Goal: Task Accomplishment & Management: Manage account settings

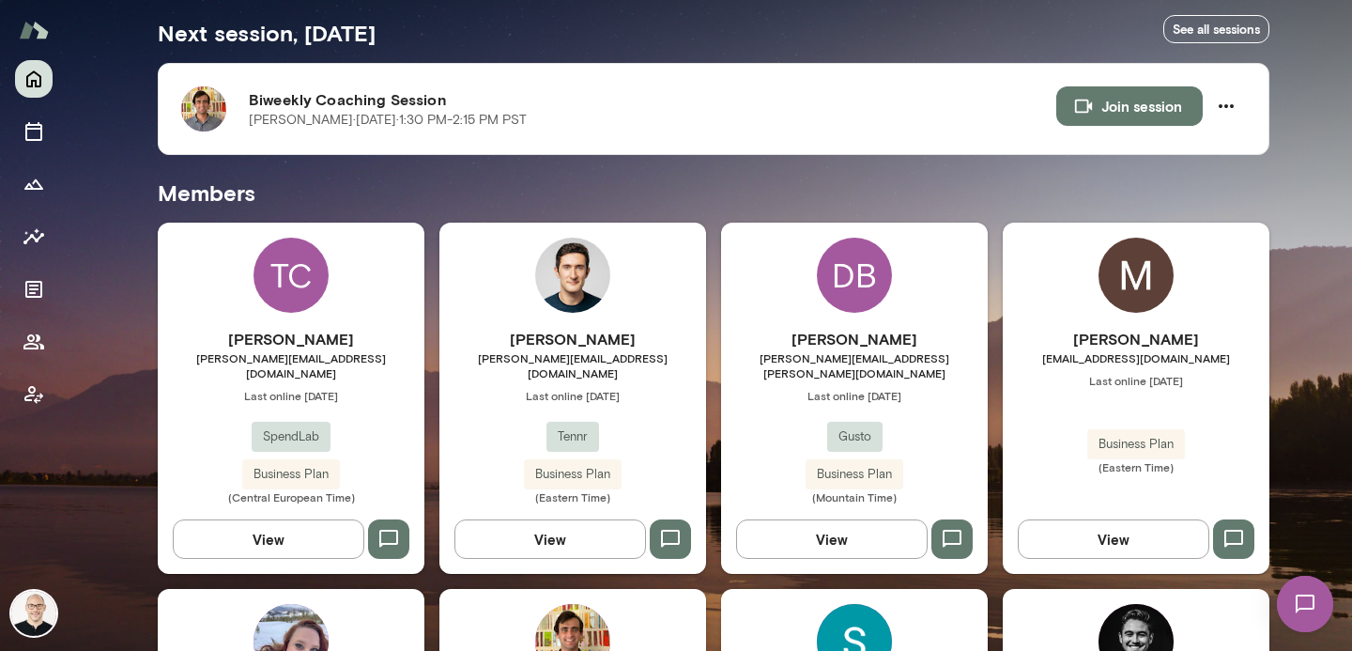
scroll to position [398, 0]
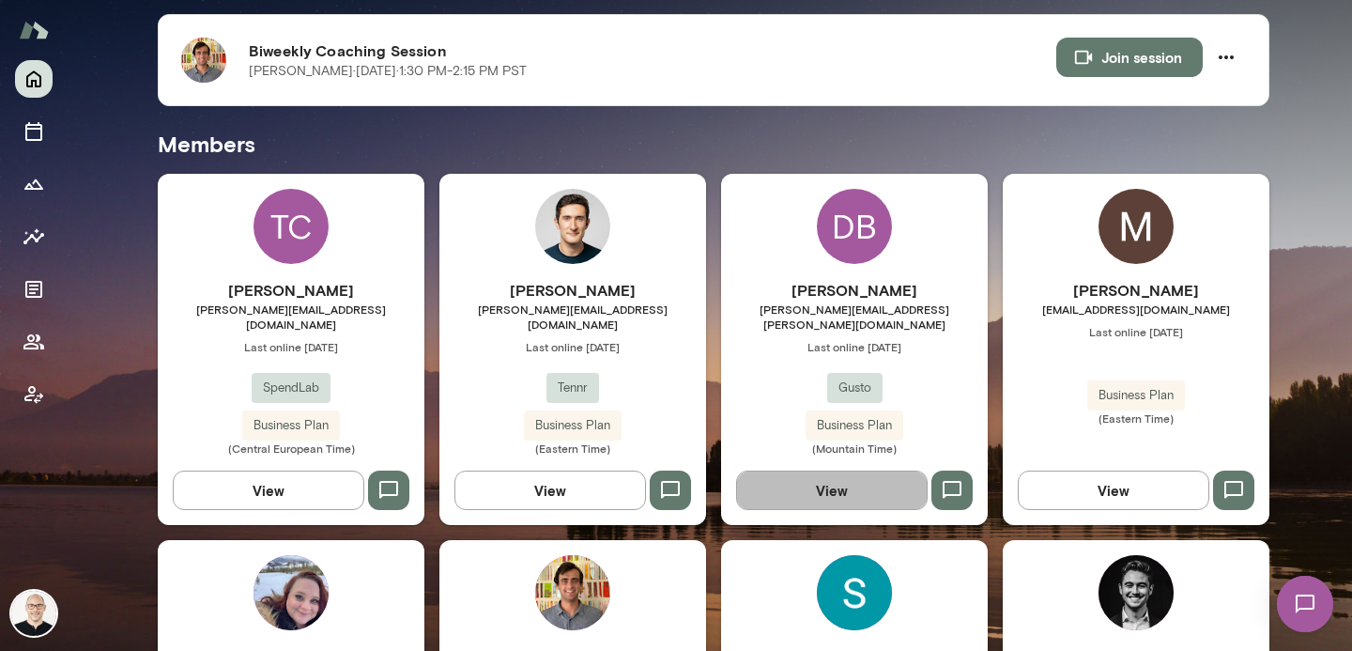
click at [851, 484] on button "View" at bounding box center [832, 490] width 192 height 39
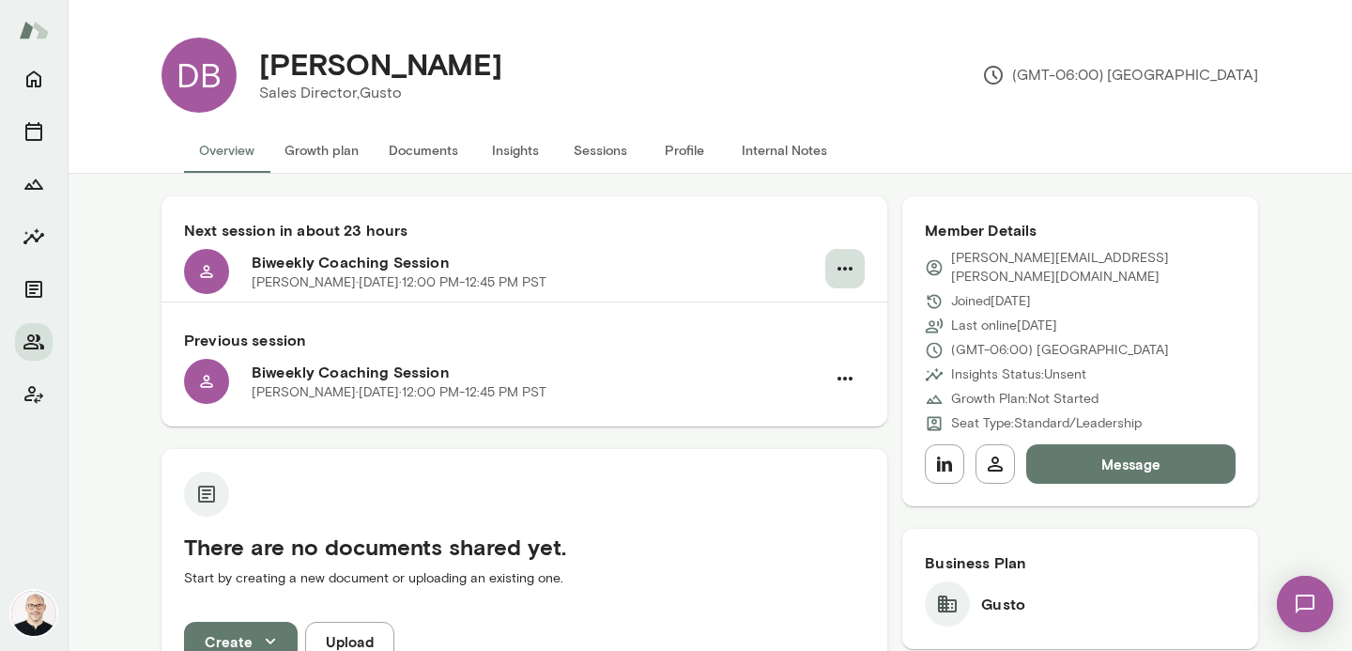
click at [846, 276] on icon "button" at bounding box center [845, 268] width 23 height 23
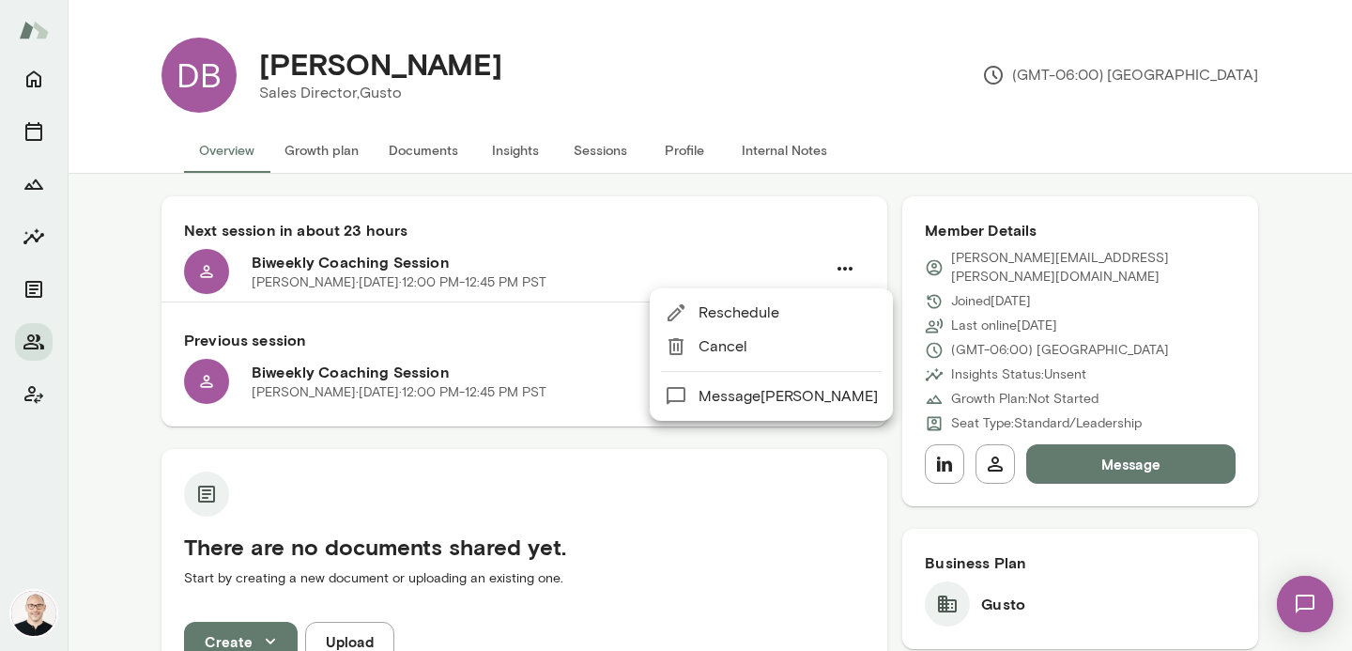
click at [765, 347] on span "Cancel" at bounding box center [788, 346] width 179 height 23
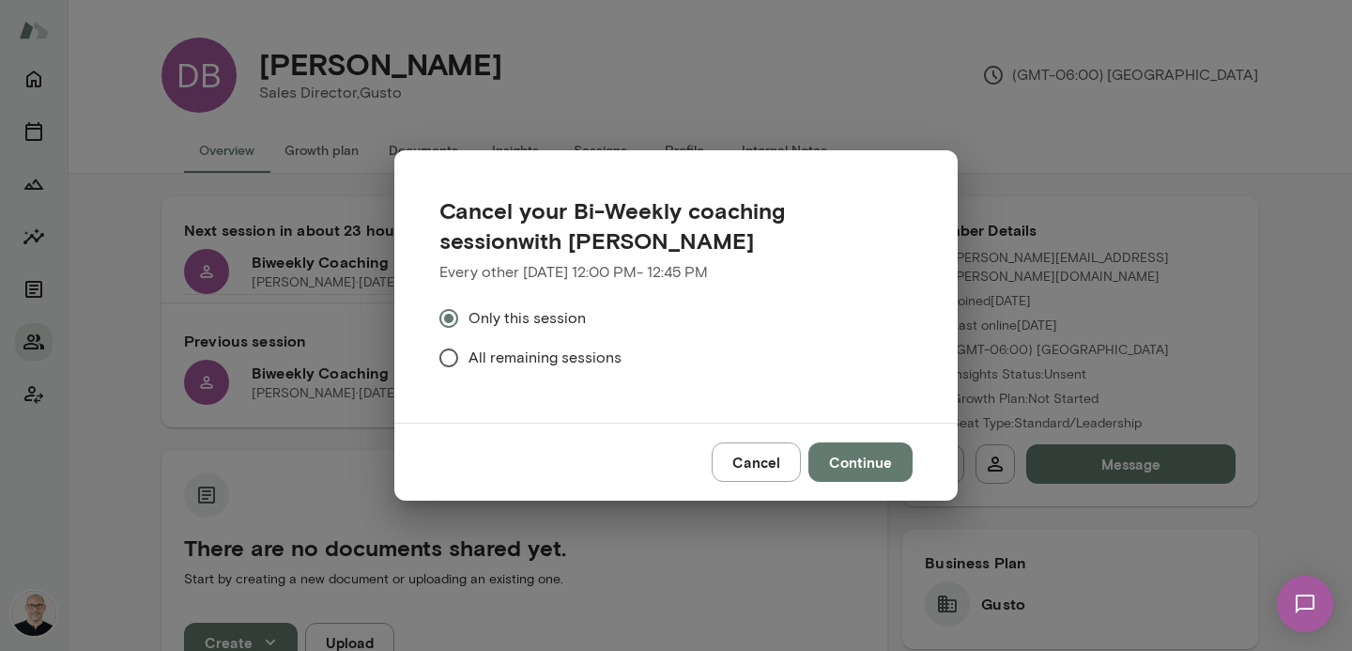
click at [508, 356] on span "All remaining sessions" at bounding box center [545, 358] width 153 height 23
click at [852, 453] on button "Continue" at bounding box center [861, 461] width 104 height 39
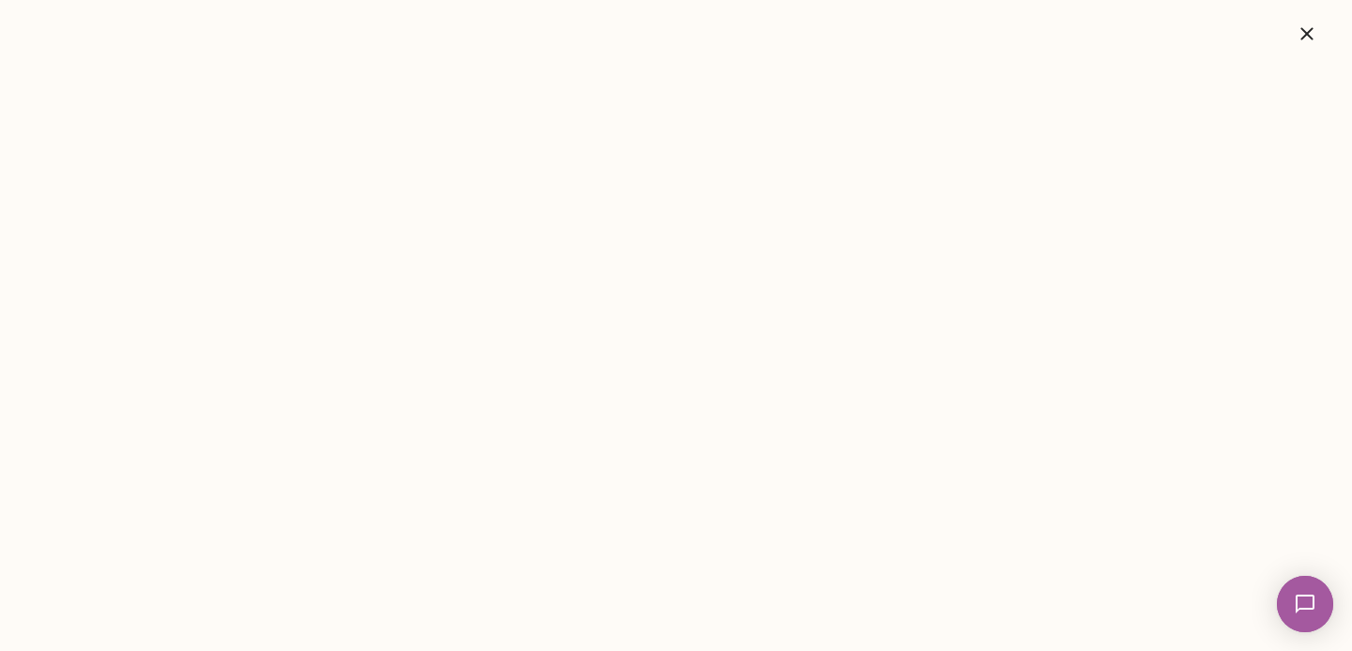
click at [1303, 39] on icon "button" at bounding box center [1307, 34] width 23 height 23
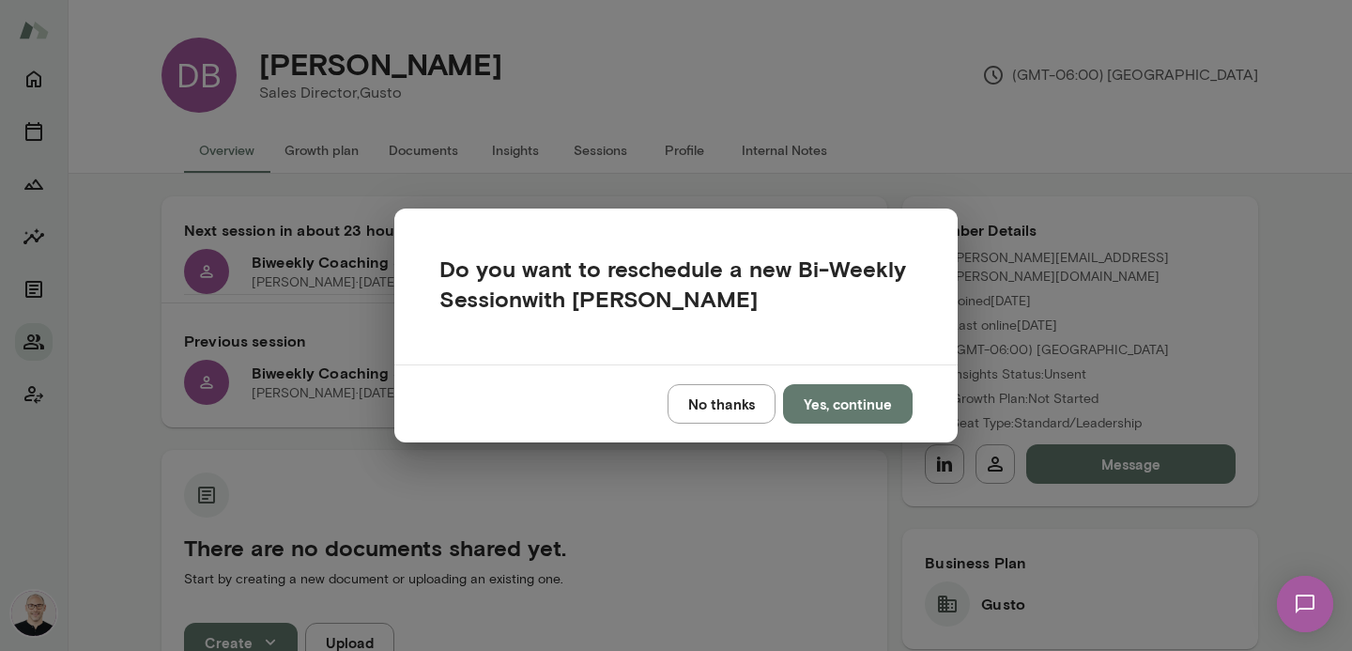
click at [718, 402] on button "No thanks" at bounding box center [722, 403] width 108 height 39
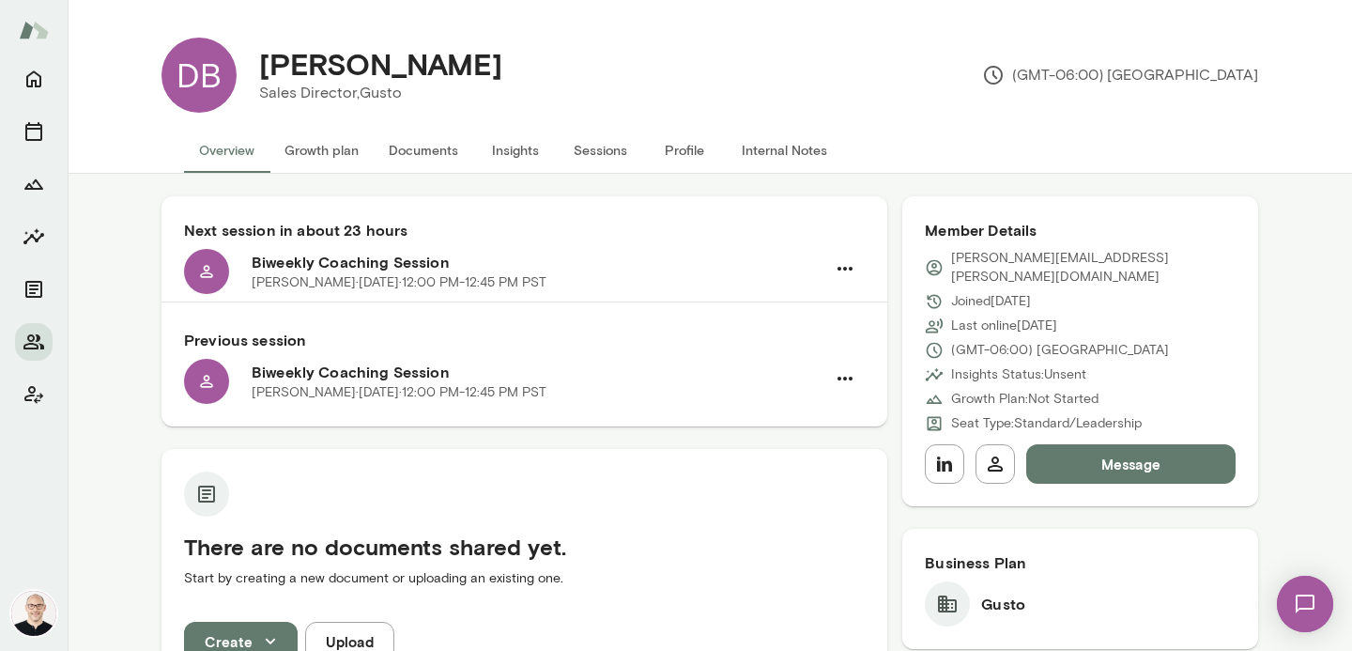
click at [764, 153] on button "Internal Notes" at bounding box center [785, 150] width 116 height 45
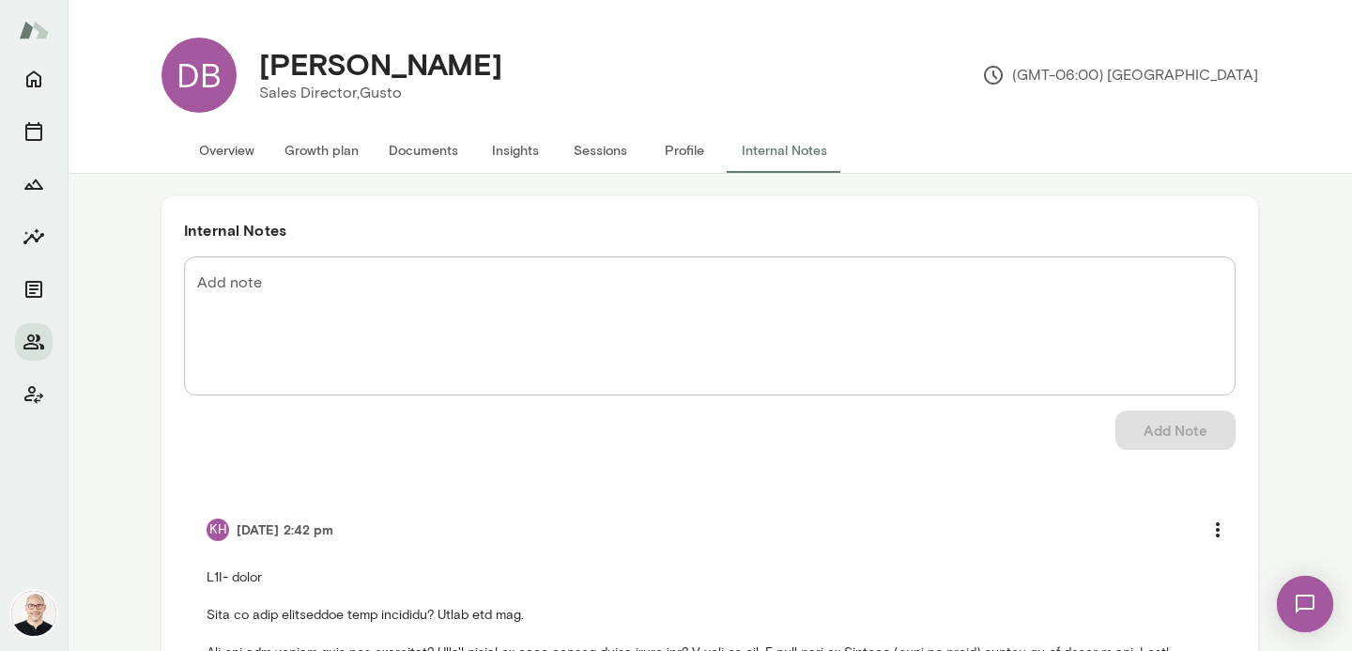
click at [379, 344] on textarea "Add note" at bounding box center [710, 326] width 1026 height 108
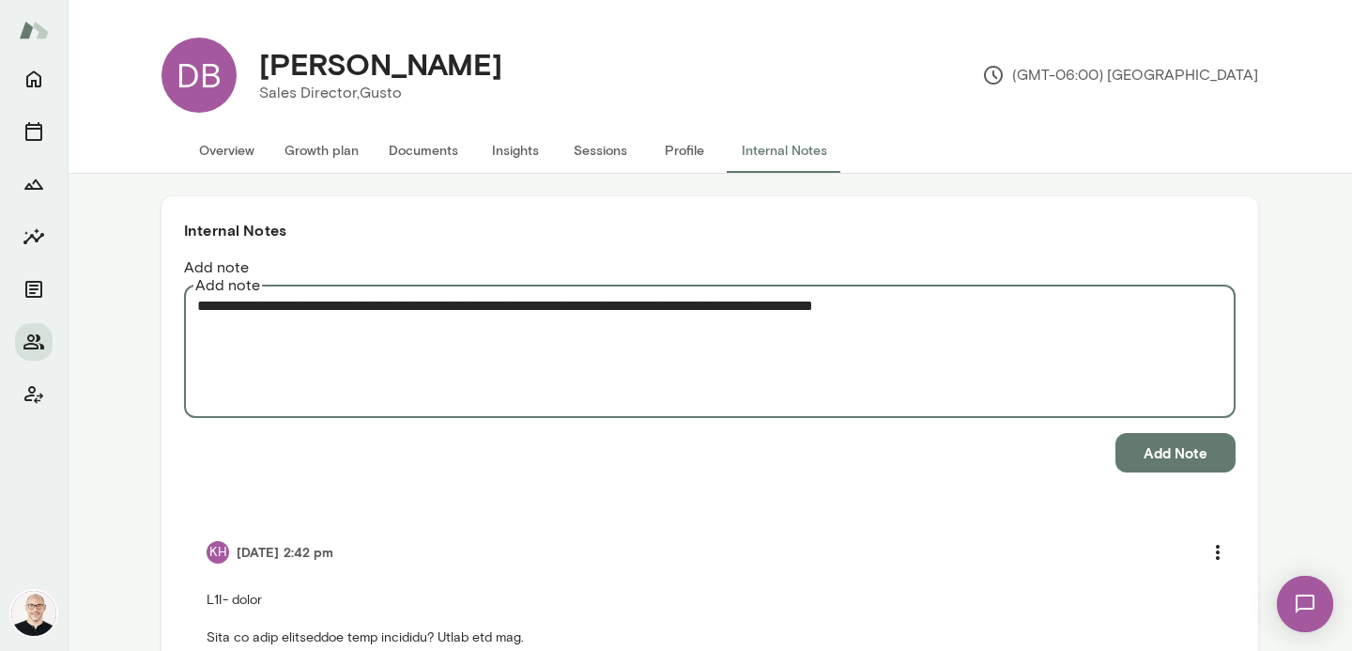
type textarea "**********"
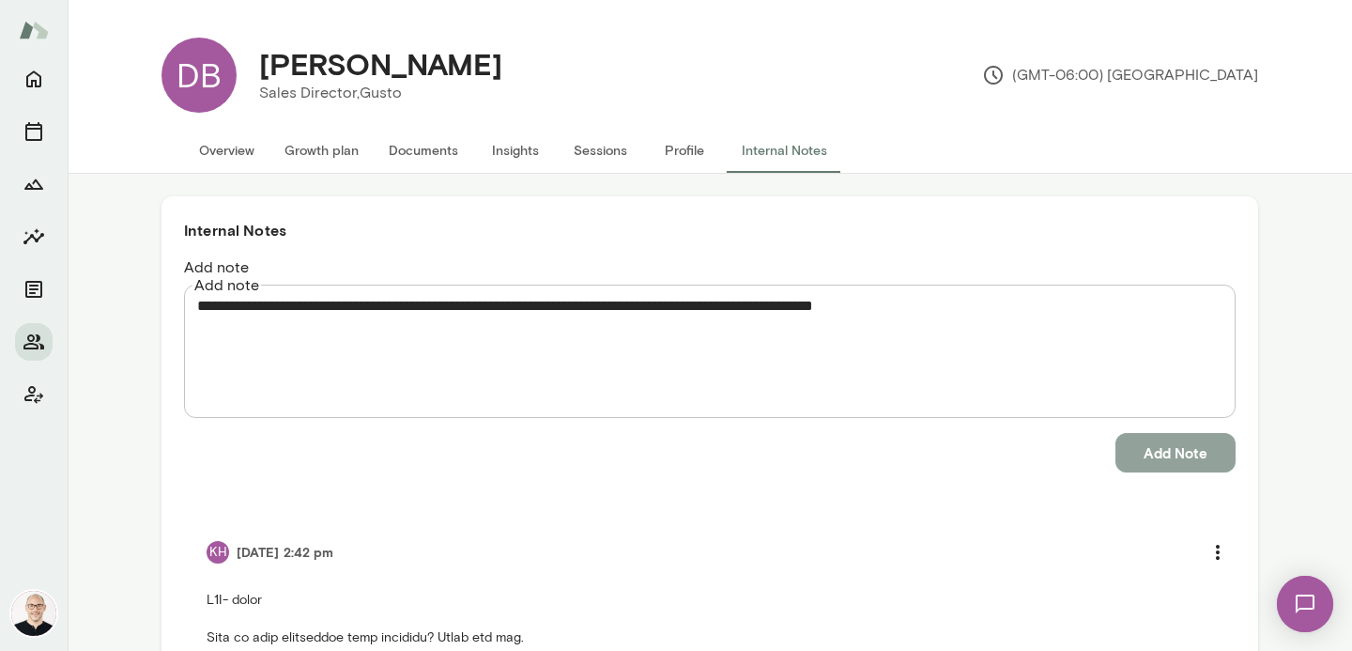
click at [1181, 433] on button "Add Note" at bounding box center [1176, 452] width 120 height 39
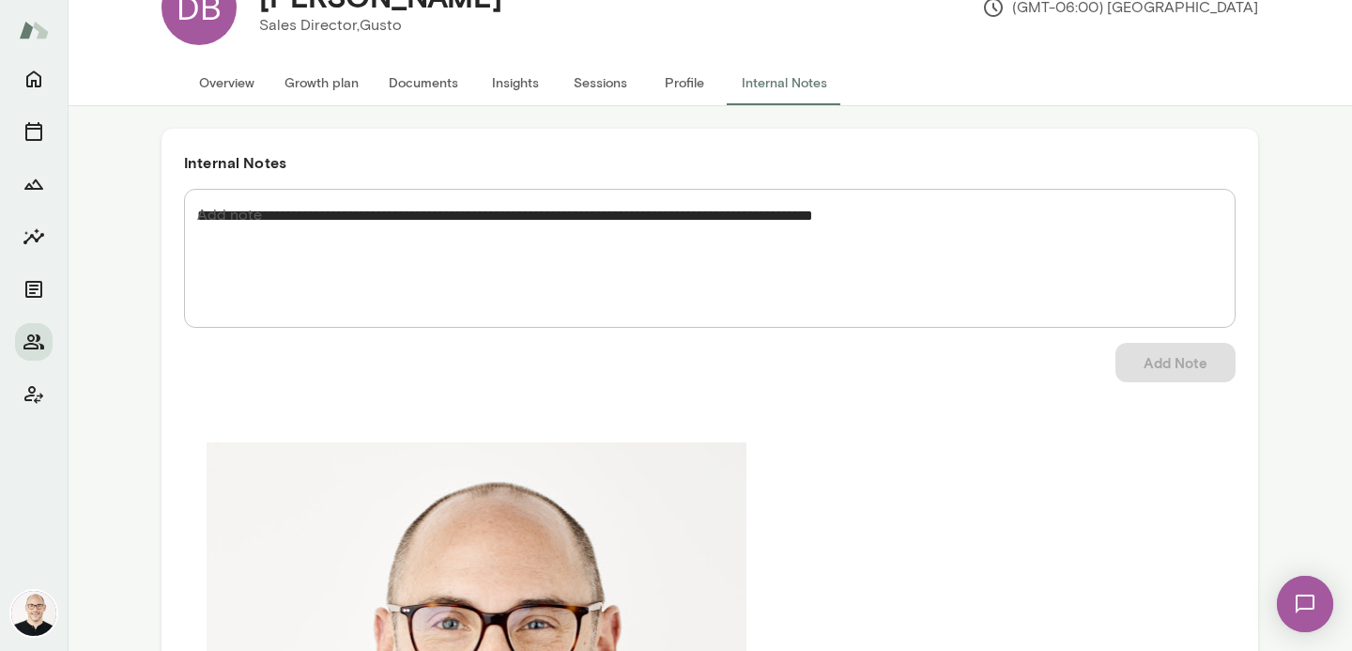
scroll to position [89, 0]
